Goal: Understand site structure: Grasp the organization and layout of the website

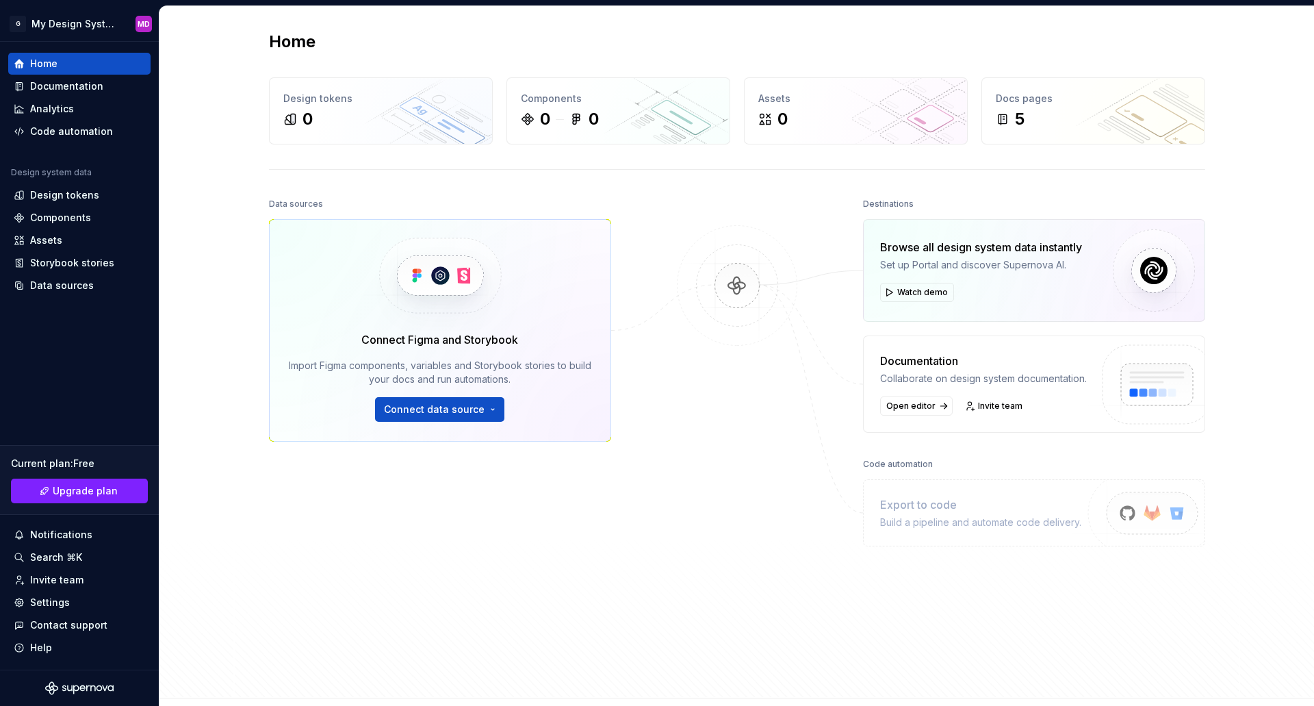
click at [539, 552] on div "Data sources Connect Figma and Storybook Import Figma components, variables and…" at bounding box center [440, 406] width 342 height 424
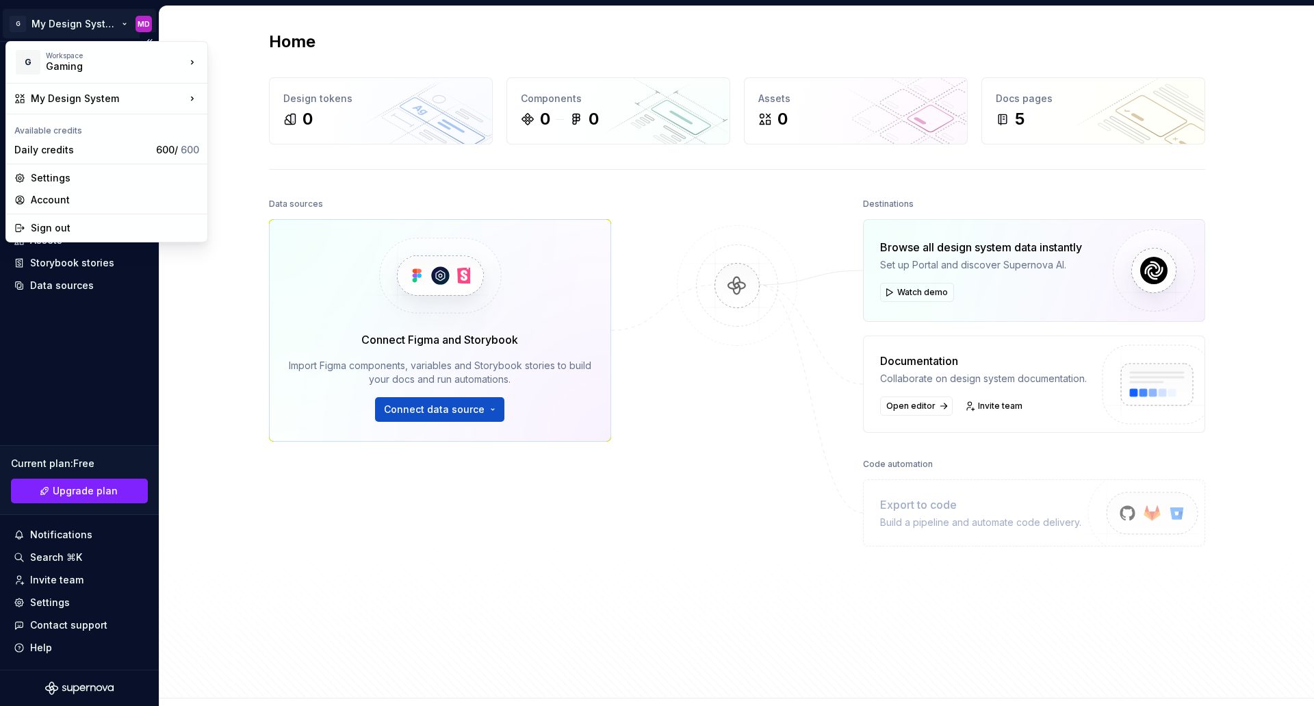
click at [74, 29] on html "G My Design System MD Home Documentation Analytics Code automation Design syste…" at bounding box center [657, 353] width 1314 height 706
click at [99, 26] on html "G My Design System MD Home Documentation Analytics Code automation Design syste…" at bounding box center [657, 353] width 1314 height 706
click at [99, 24] on html "G My Design System MD Home Documentation Analytics Code automation Design syste…" at bounding box center [657, 353] width 1314 height 706
click at [245, 80] on div "Legend" at bounding box center [274, 82] width 89 height 14
